Goal: Task Accomplishment & Management: Manage account settings

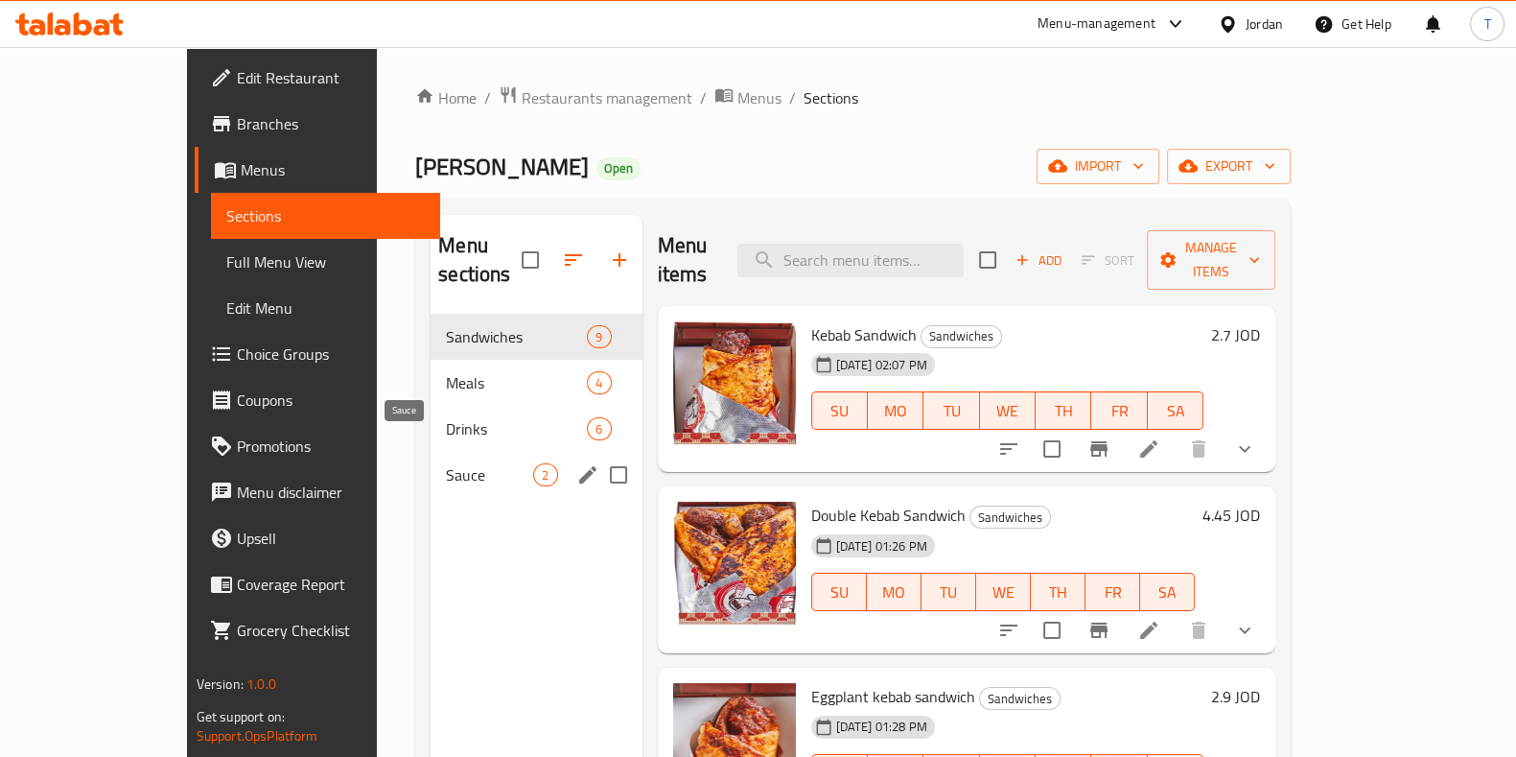
click at [446, 463] on span "Sauce" at bounding box center [489, 474] width 87 height 23
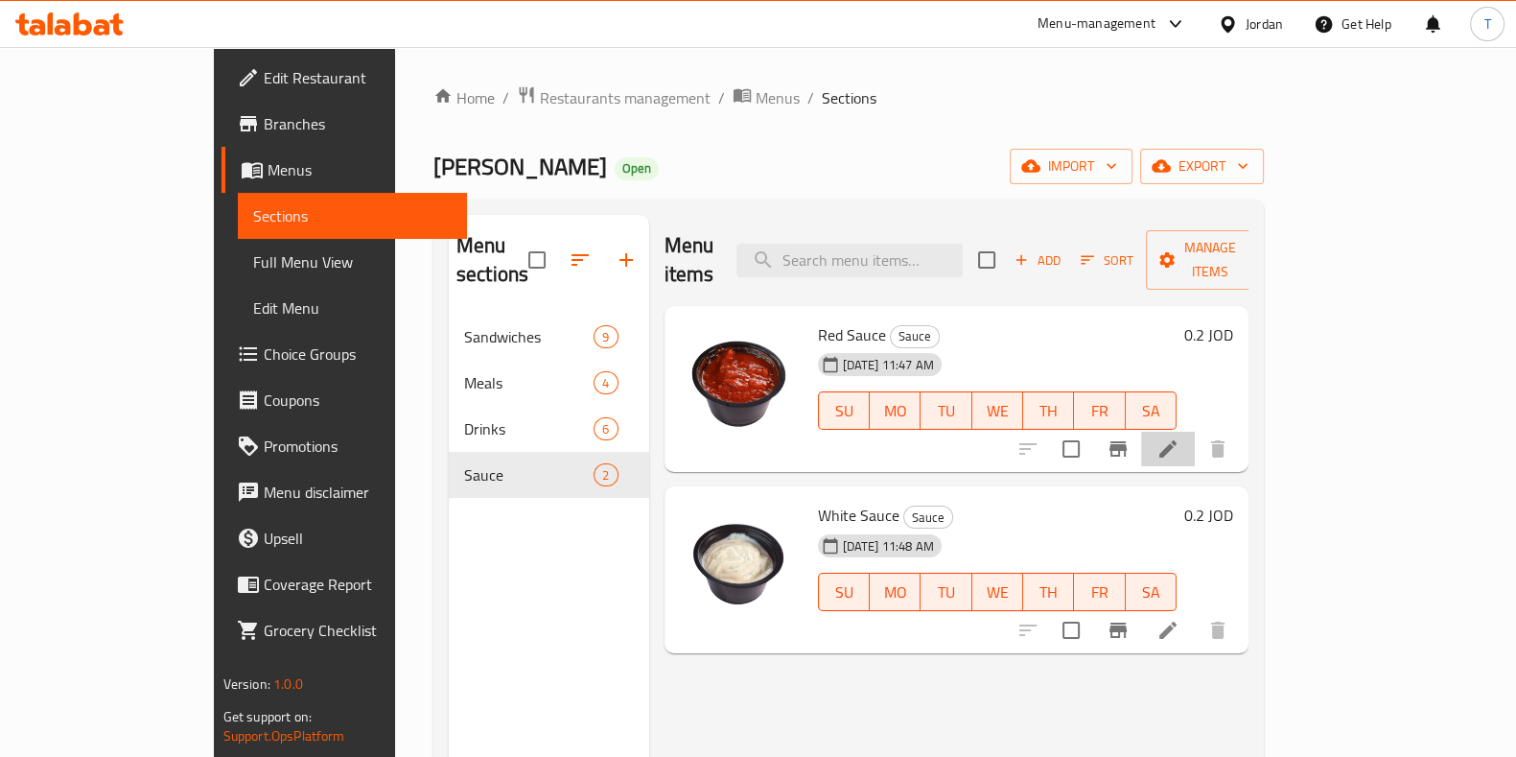
click at [1195, 434] on li at bounding box center [1168, 449] width 54 height 35
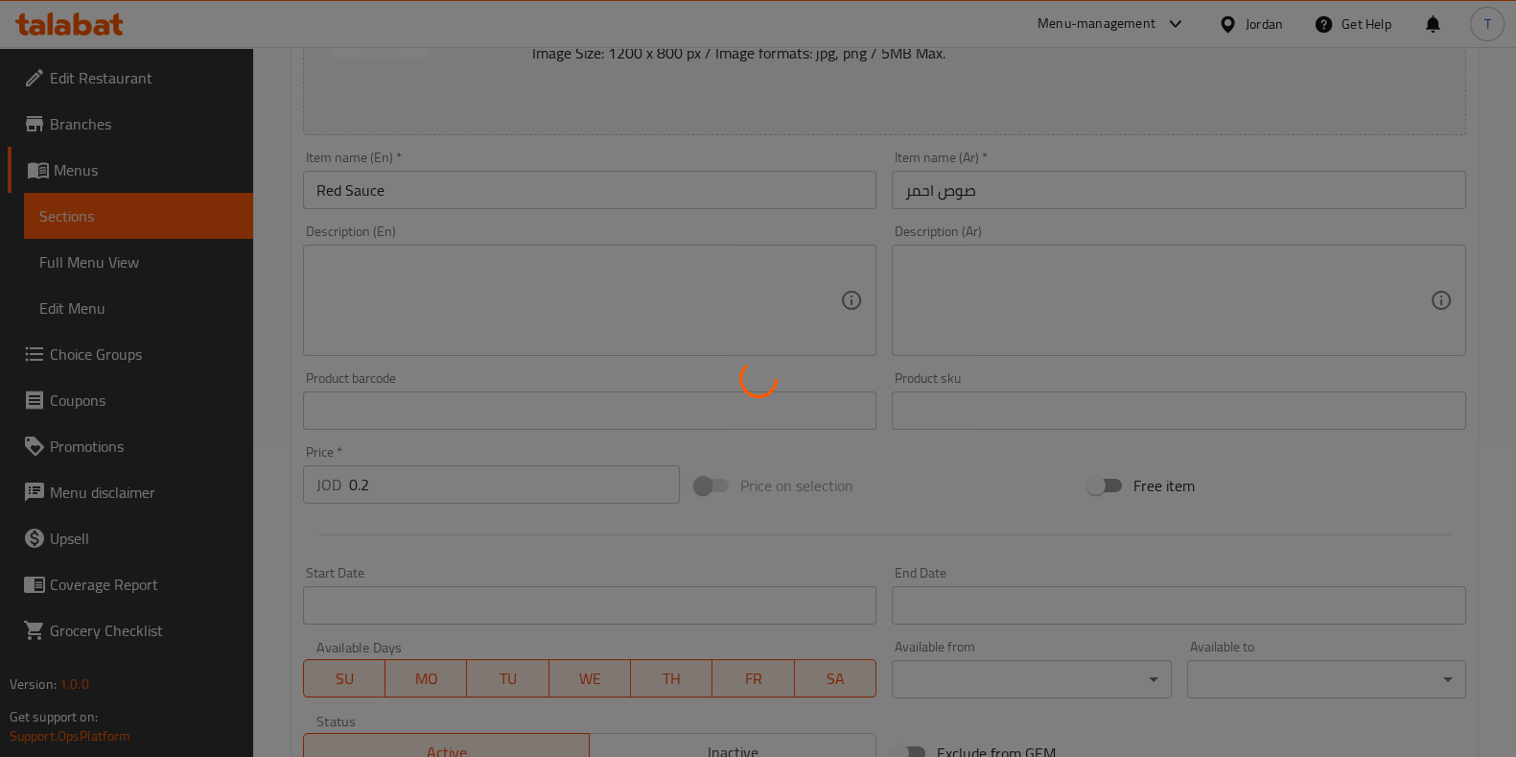
scroll to position [597, 0]
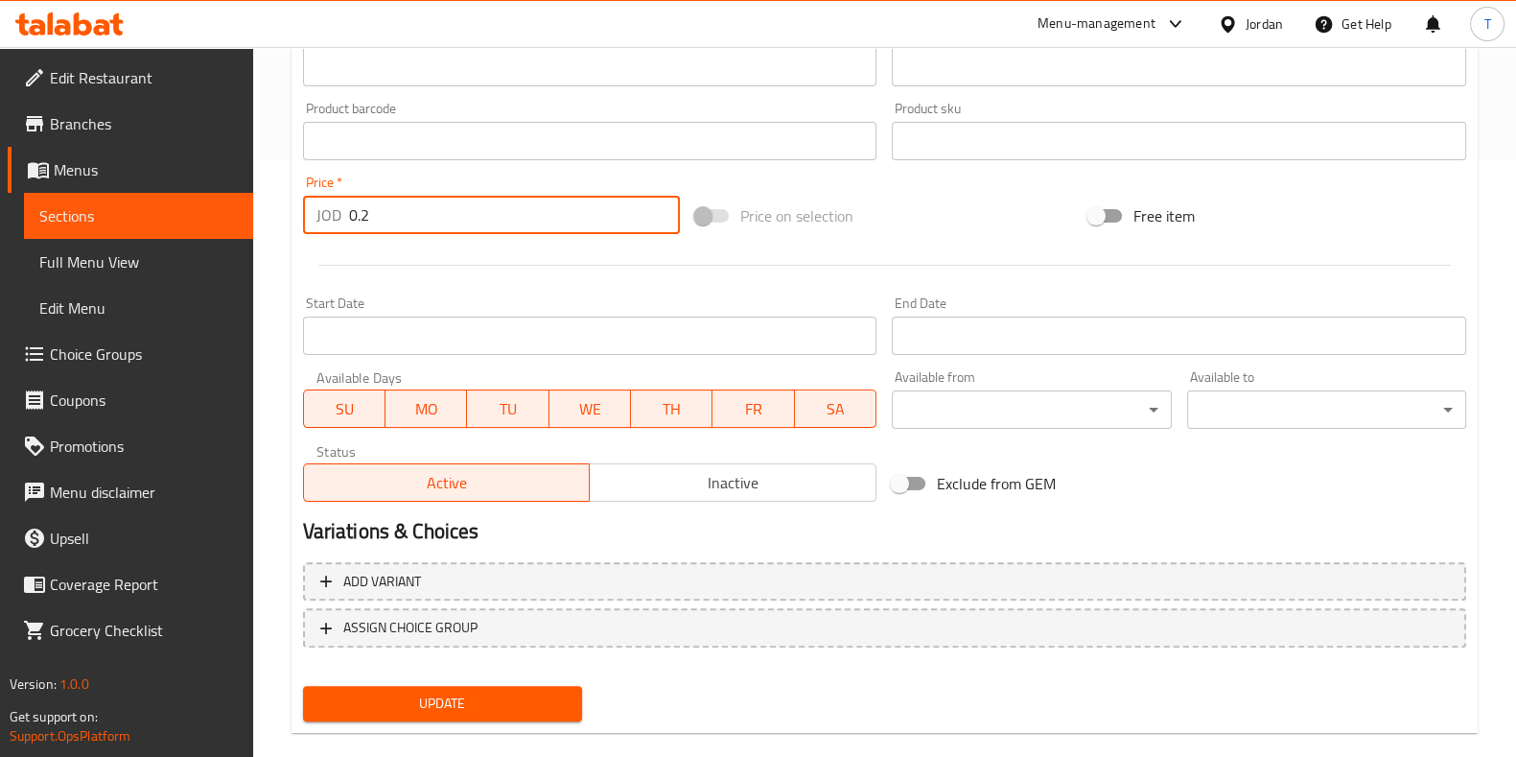
drag, startPoint x: 368, startPoint y: 234, endPoint x: 358, endPoint y: 231, distance: 10.9
click at [359, 231] on input "0.2" at bounding box center [515, 215] width 332 height 38
type input "0.3"
click at [494, 694] on span "Update" at bounding box center [442, 704] width 248 height 24
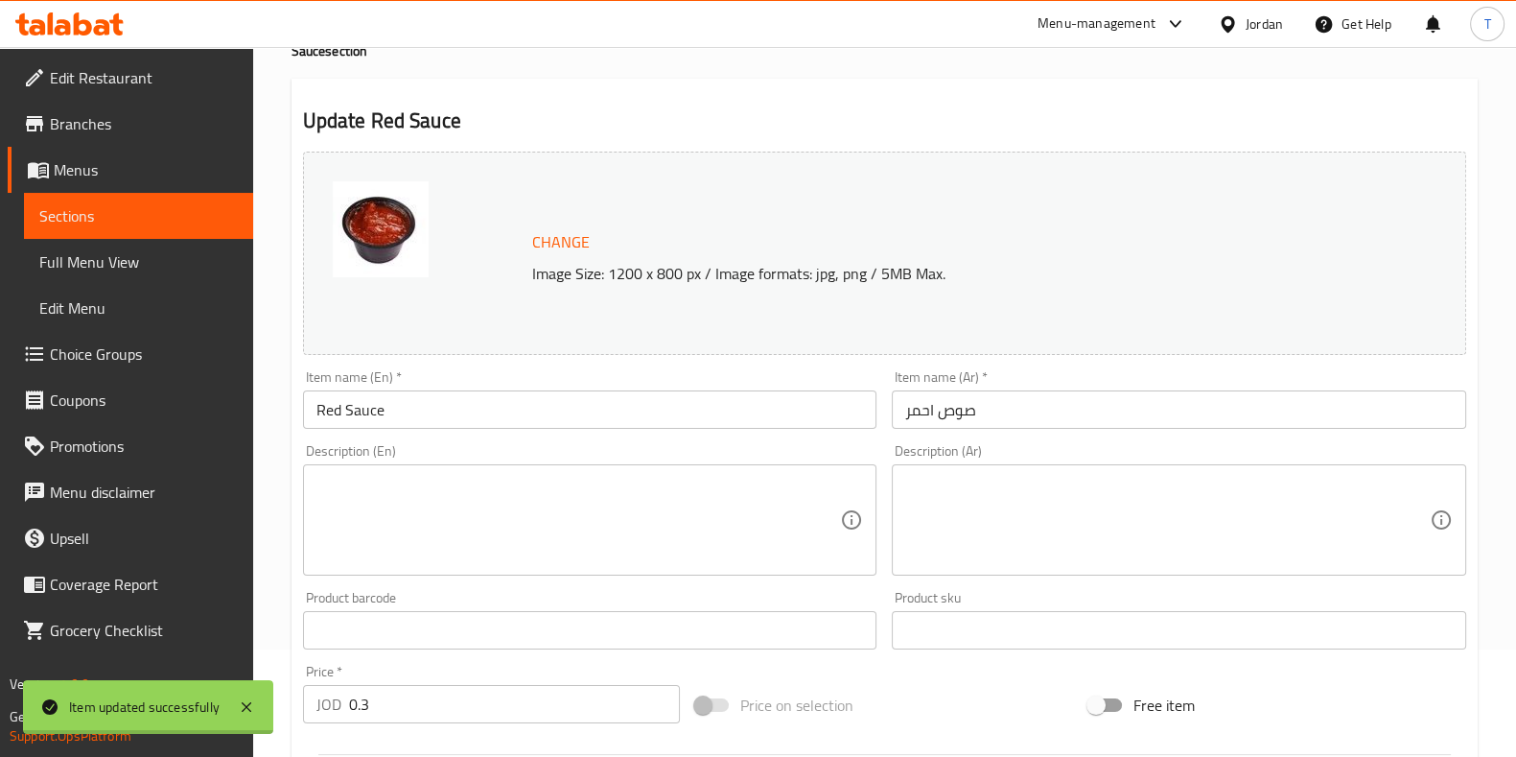
scroll to position [0, 0]
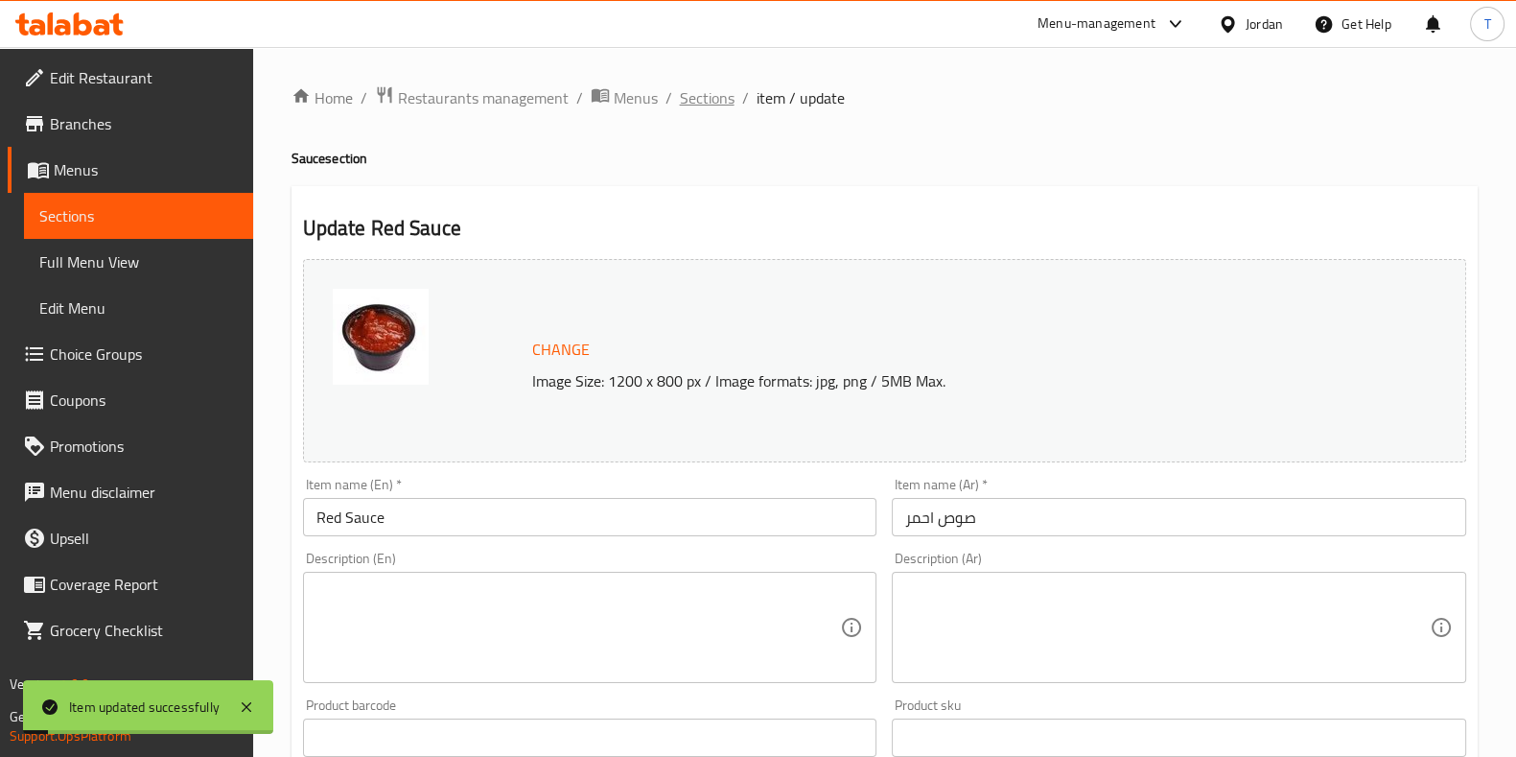
click at [715, 99] on span "Sections" at bounding box center [707, 97] width 55 height 23
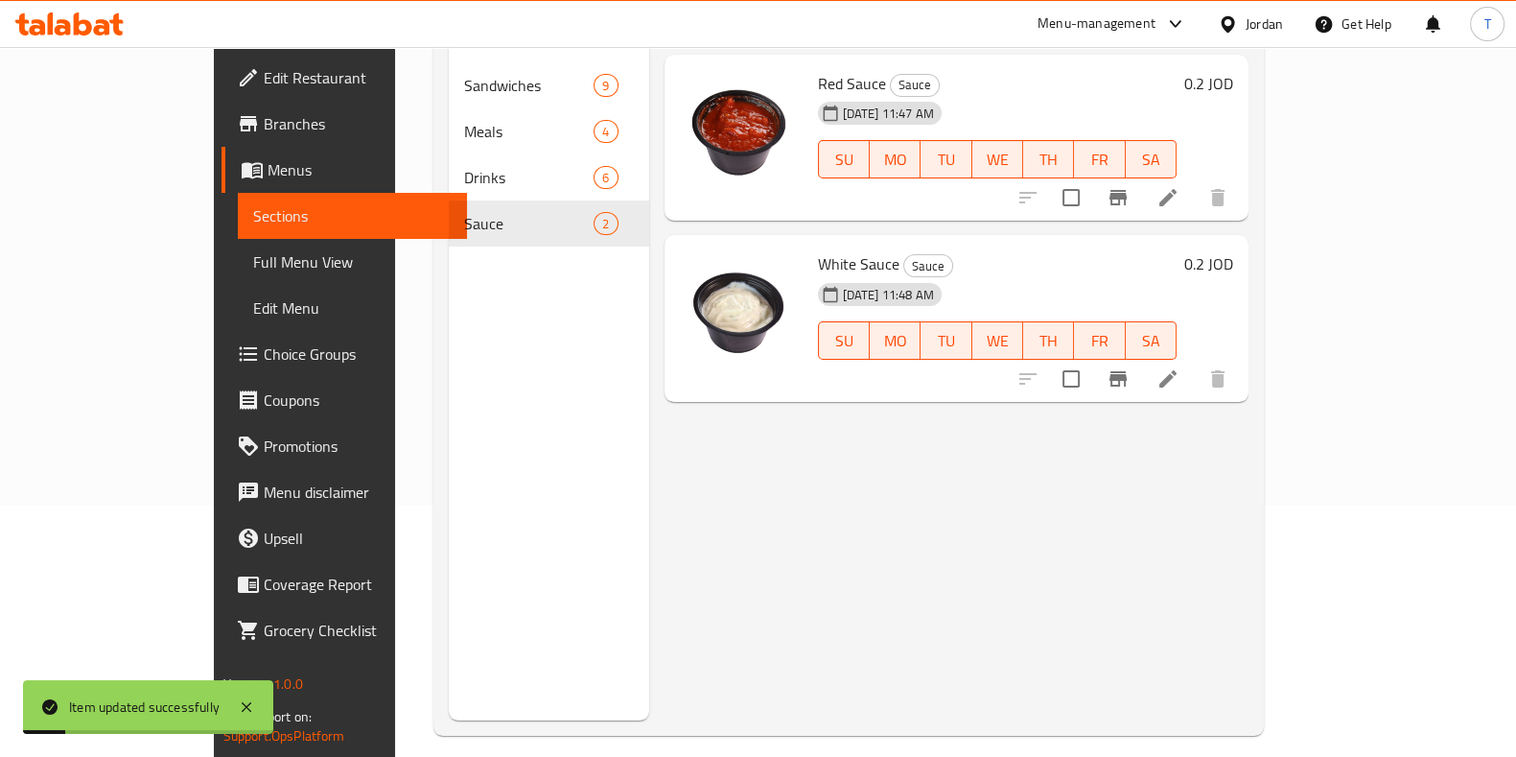
scroll to position [269, 0]
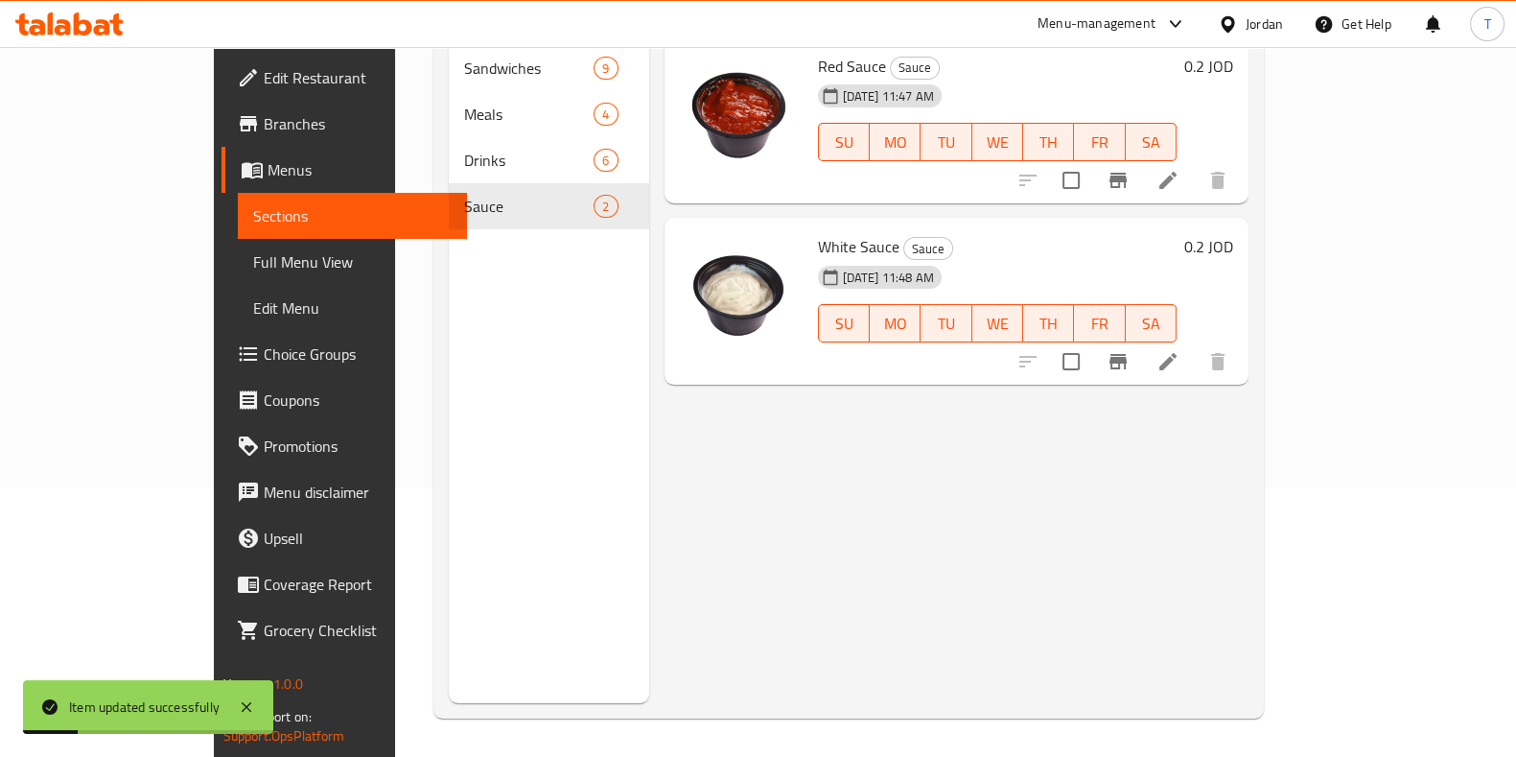
click at [1195, 344] on li at bounding box center [1168, 361] width 54 height 35
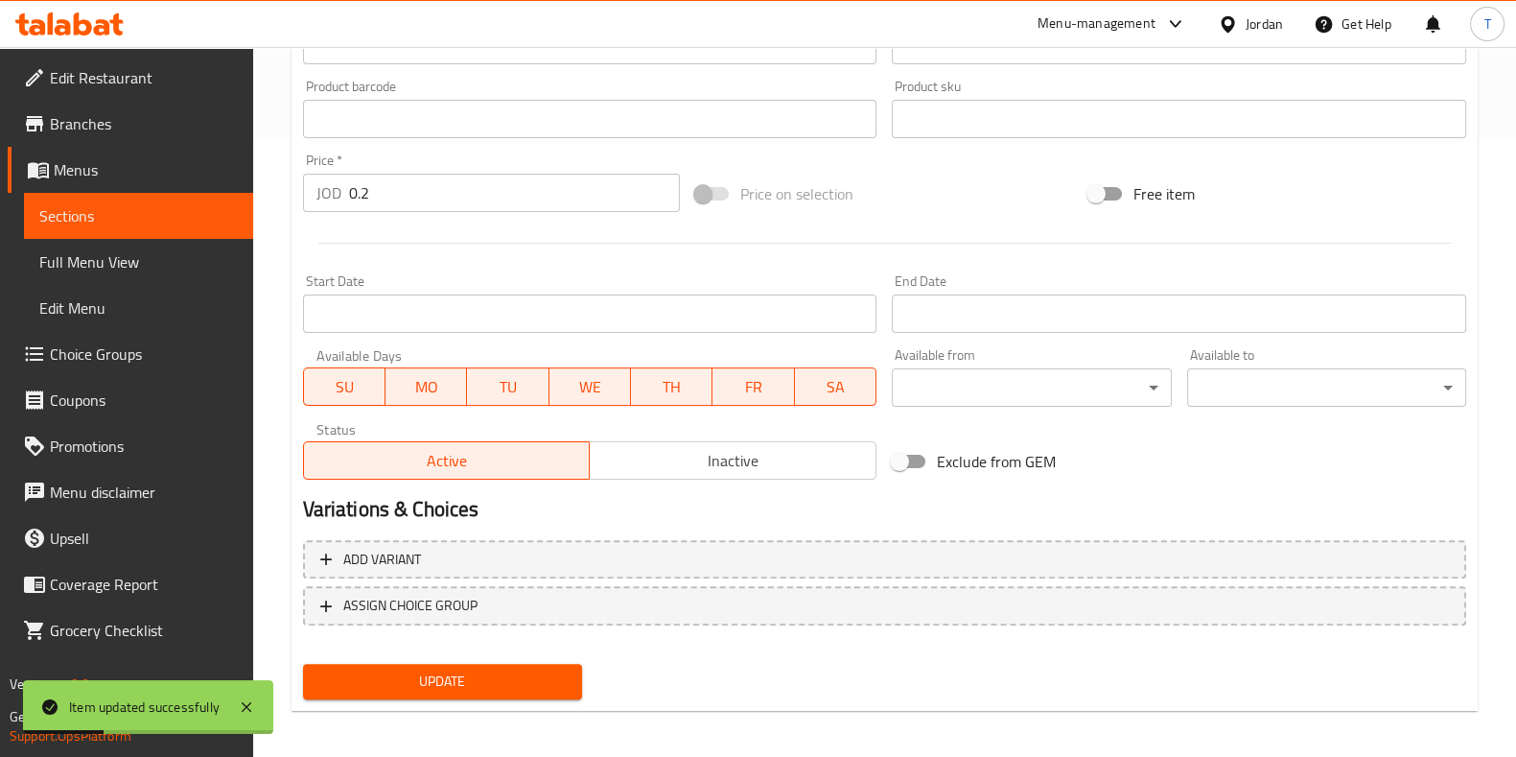
scroll to position [624, 0]
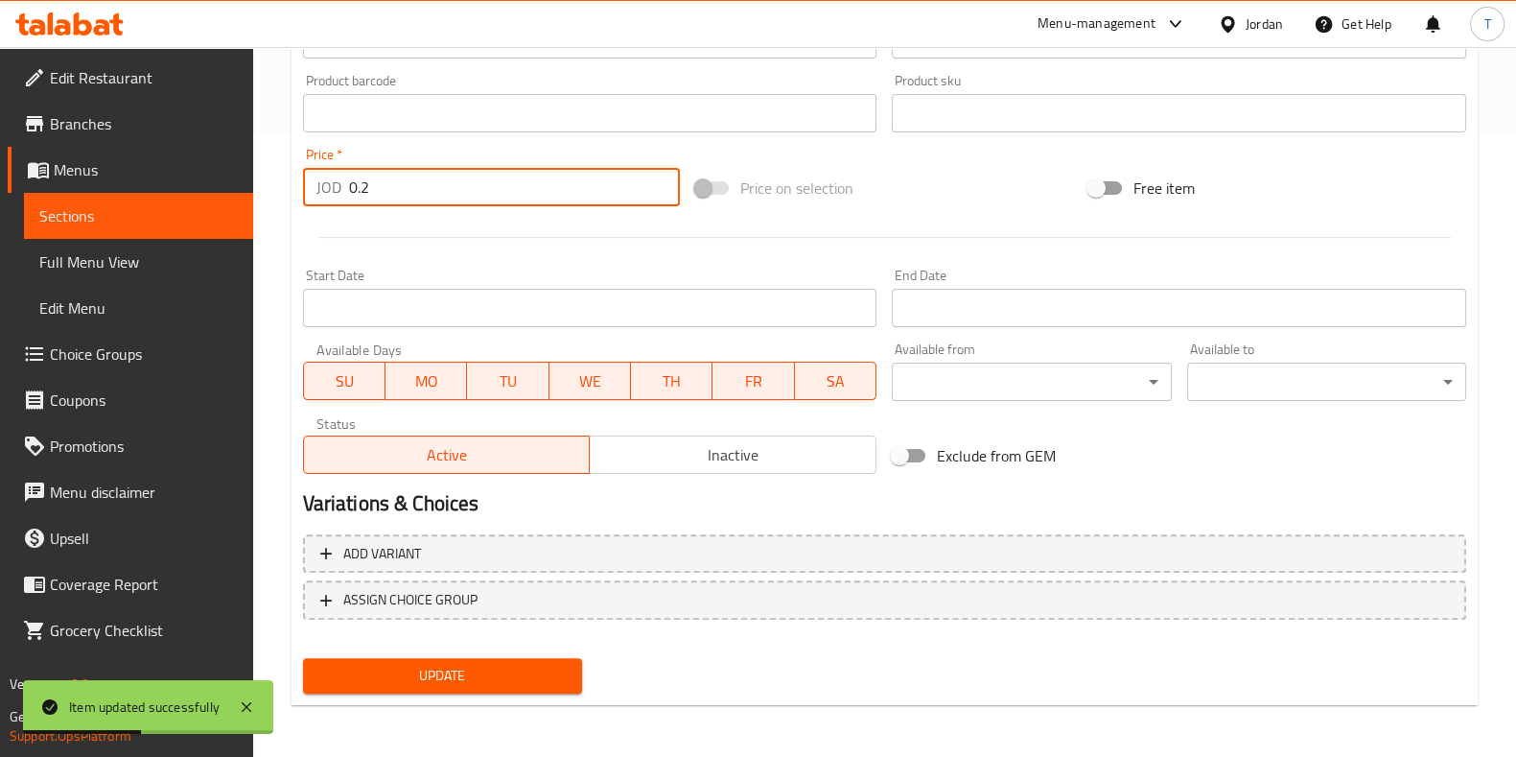
drag, startPoint x: 382, startPoint y: 194, endPoint x: 362, endPoint y: 193, distance: 20.2
click at [362, 193] on input "0.2" at bounding box center [515, 187] width 332 height 38
type input "0.3"
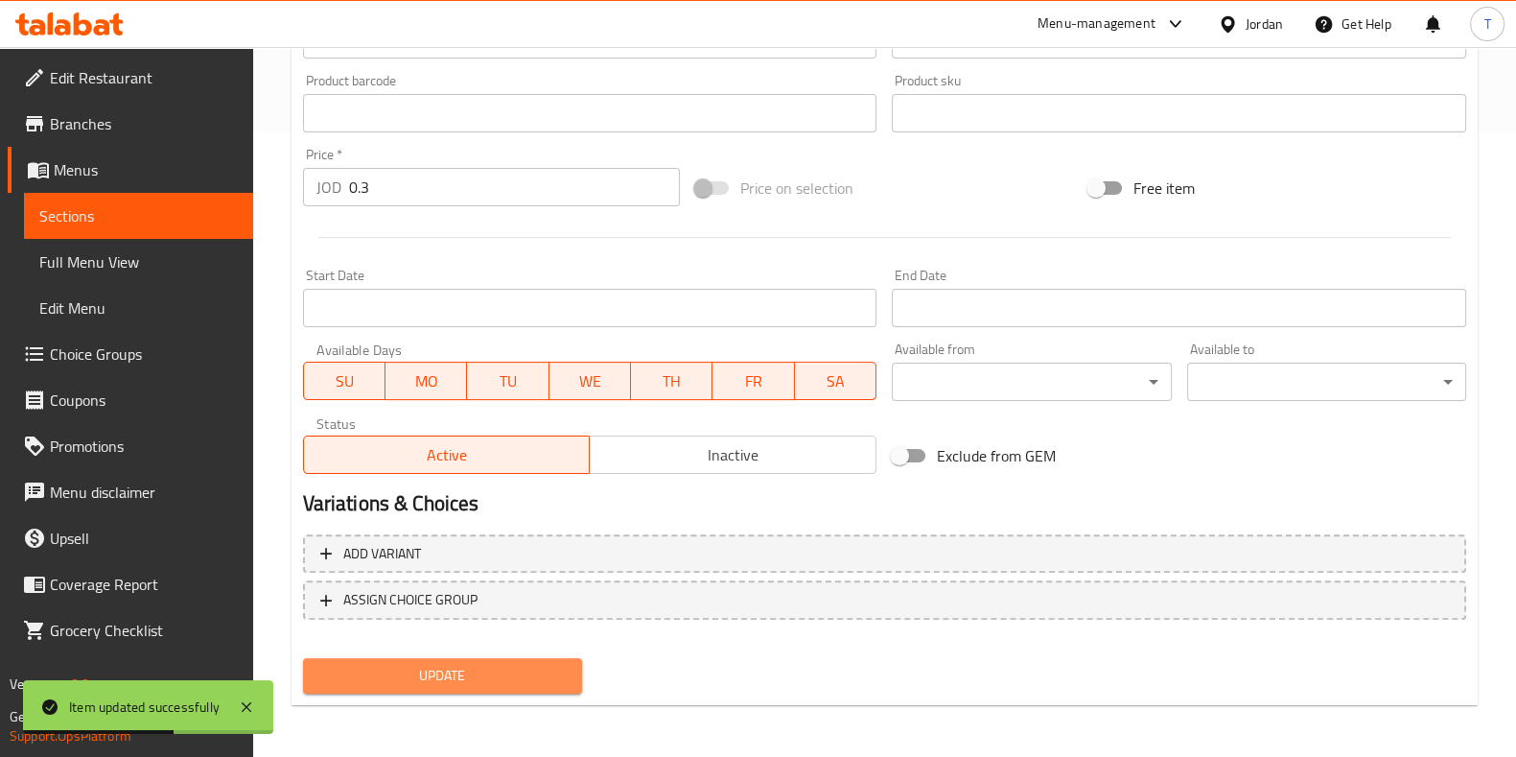
click at [505, 669] on span "Update" at bounding box center [442, 676] width 248 height 24
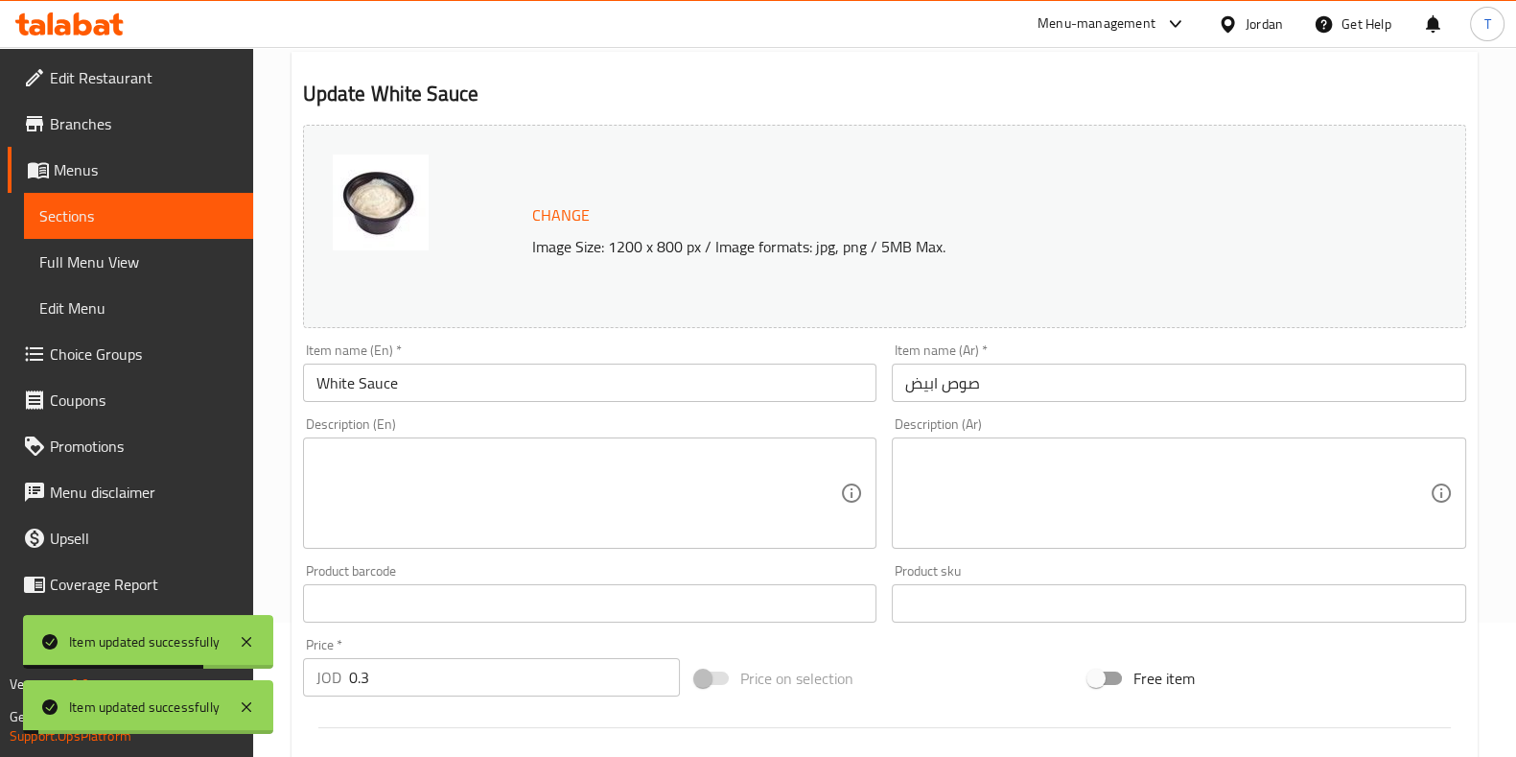
scroll to position [0, 0]
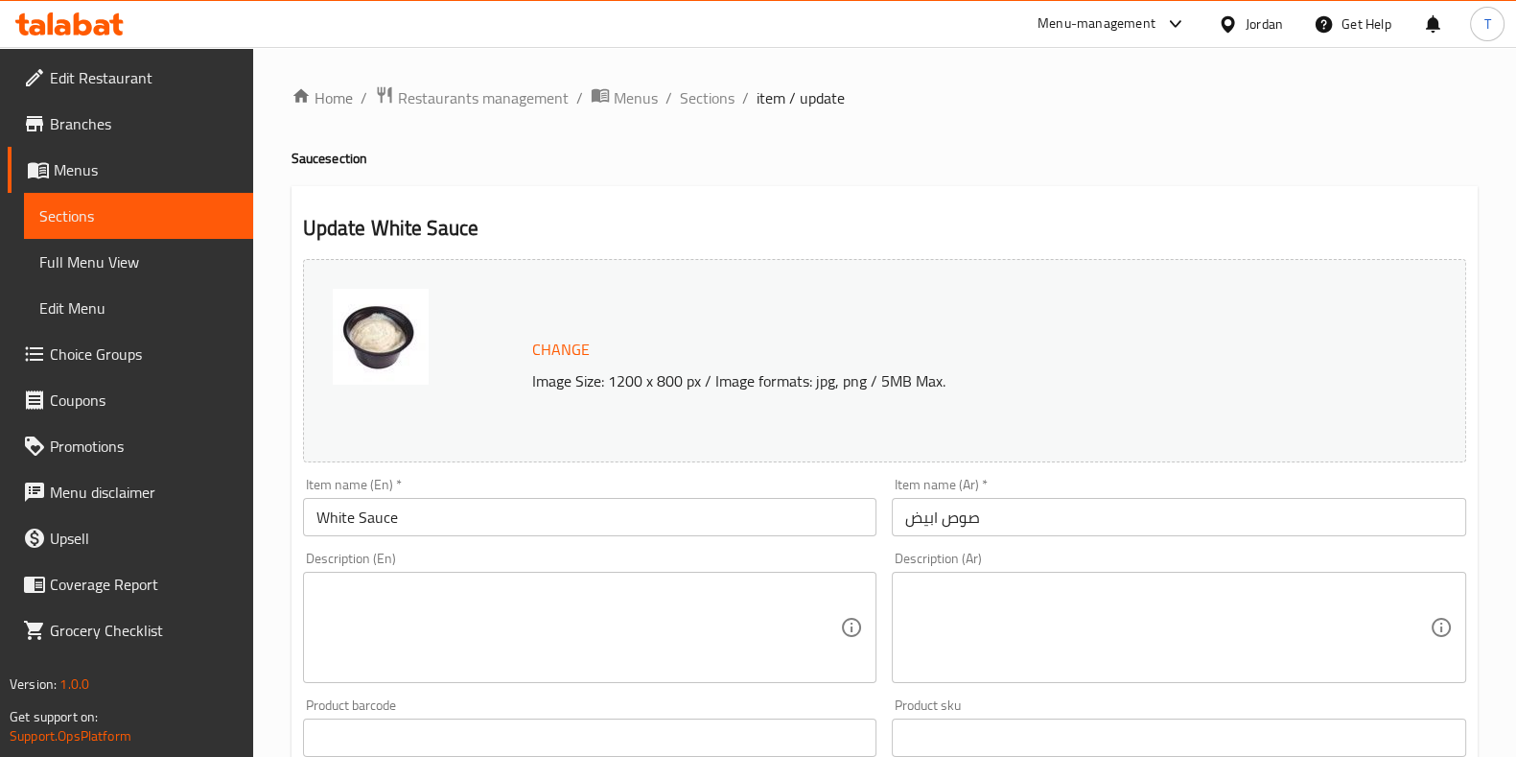
click at [1101, 16] on div "Menu-management" at bounding box center [1097, 23] width 118 height 23
click at [1012, 122] on div "Agent Campaigns Center" at bounding box center [988, 128] width 145 height 21
